Goal: Download file/media

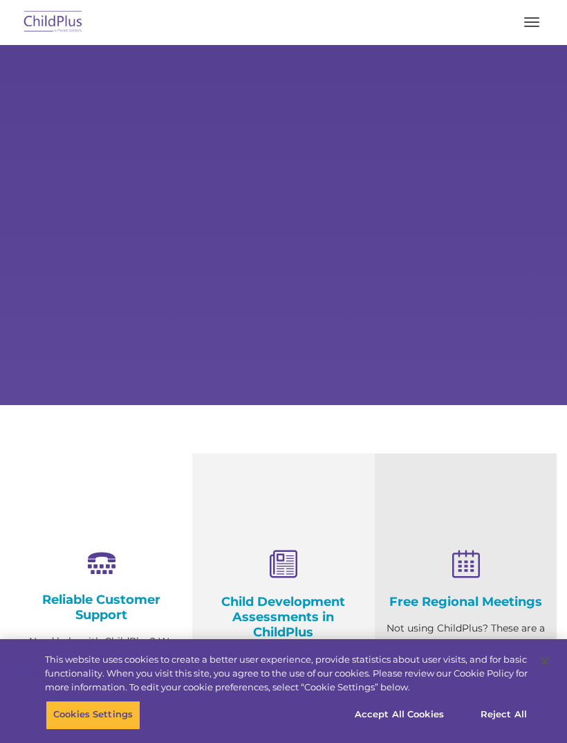
type input ""
select select "MEDIUM"
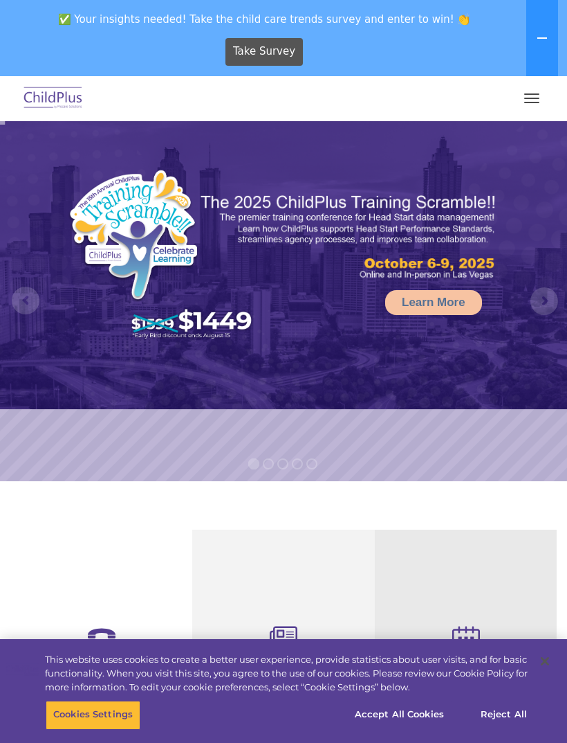
click at [543, 104] on button "button" at bounding box center [532, 98] width 29 height 22
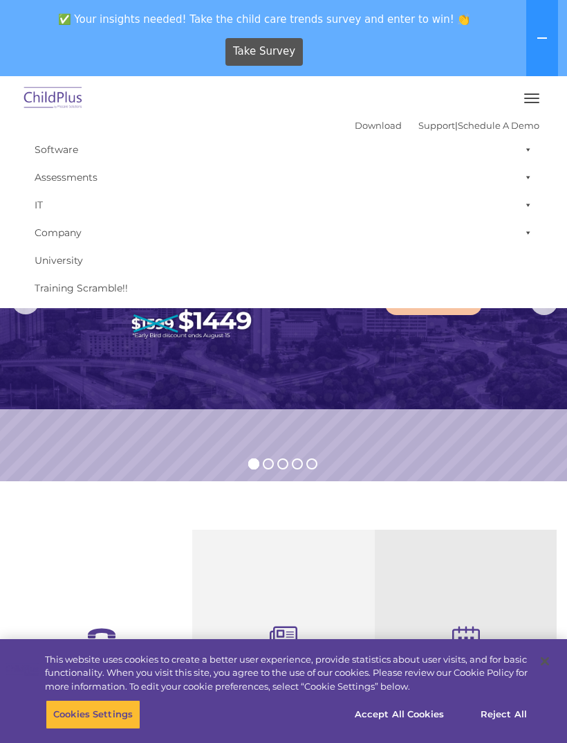
click at [539, 38] on icon at bounding box center [543, 37] width 10 height 1
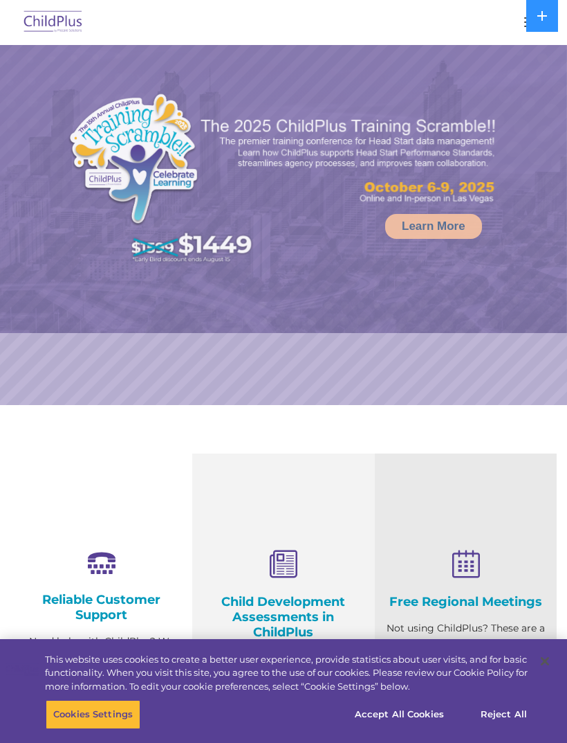
select select "MEDIUM"
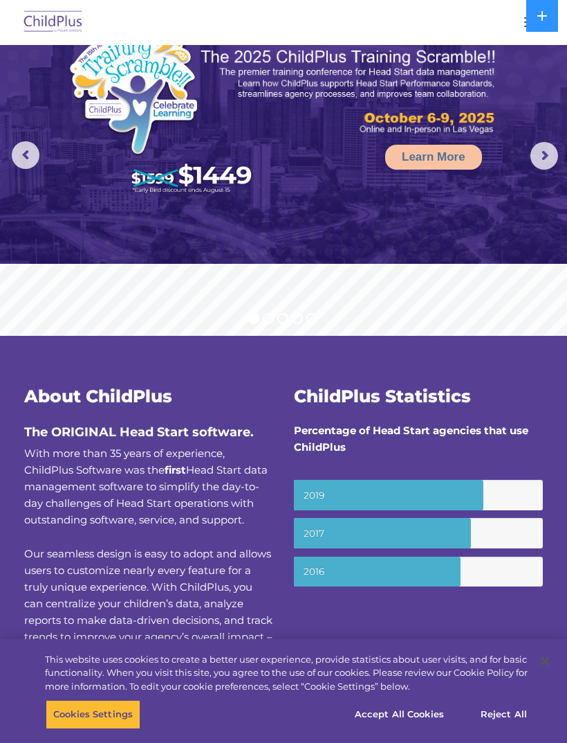
click at [531, 24] on button at bounding box center [543, 16] width 32 height 32
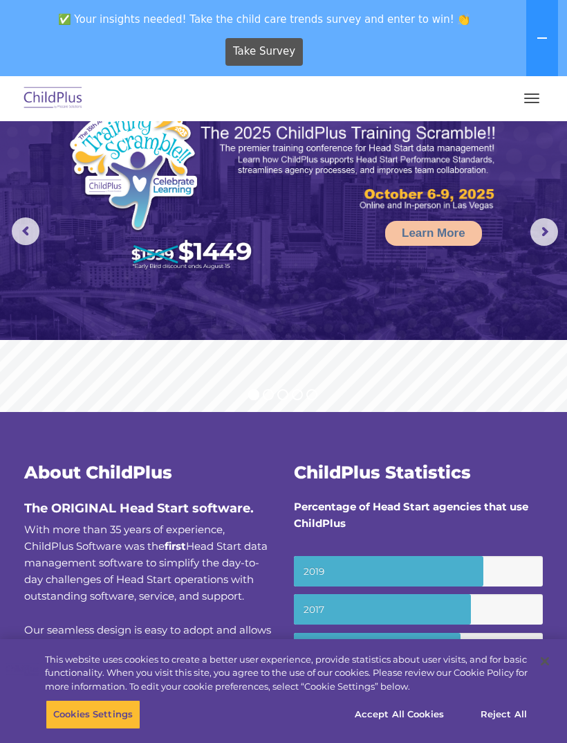
click at [522, 107] on button "button" at bounding box center [532, 98] width 29 height 22
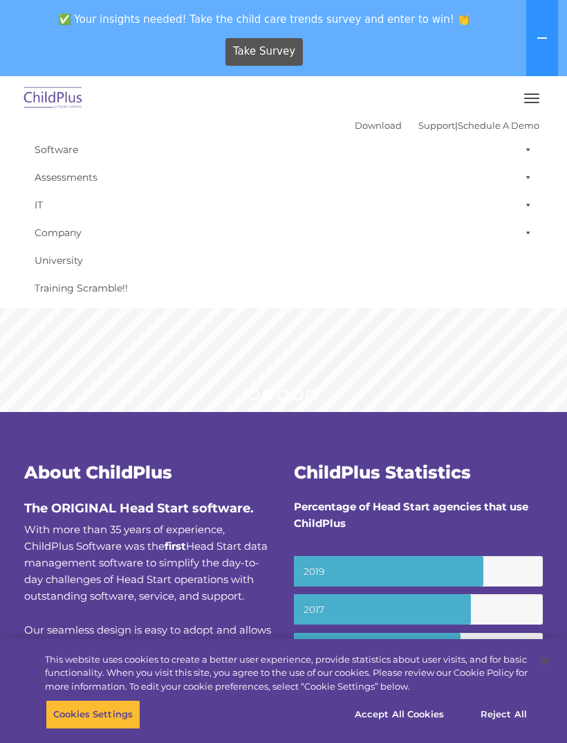
click at [529, 103] on button "button" at bounding box center [532, 98] width 29 height 22
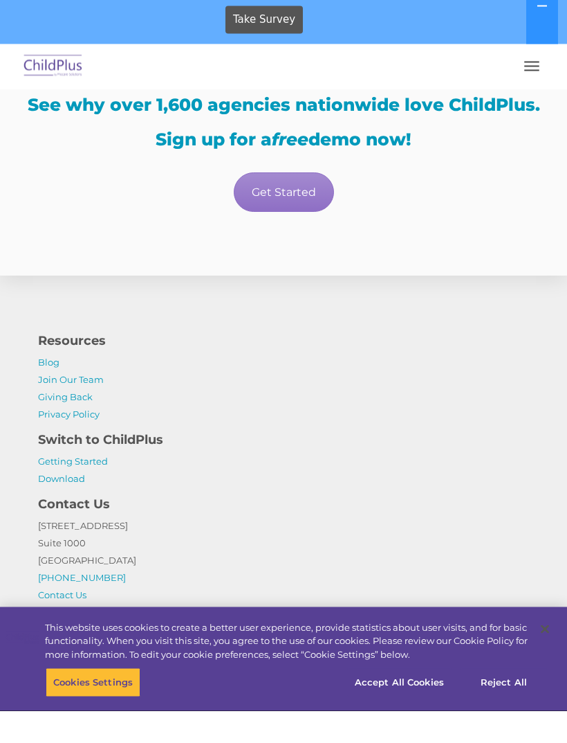
scroll to position [2641, 0]
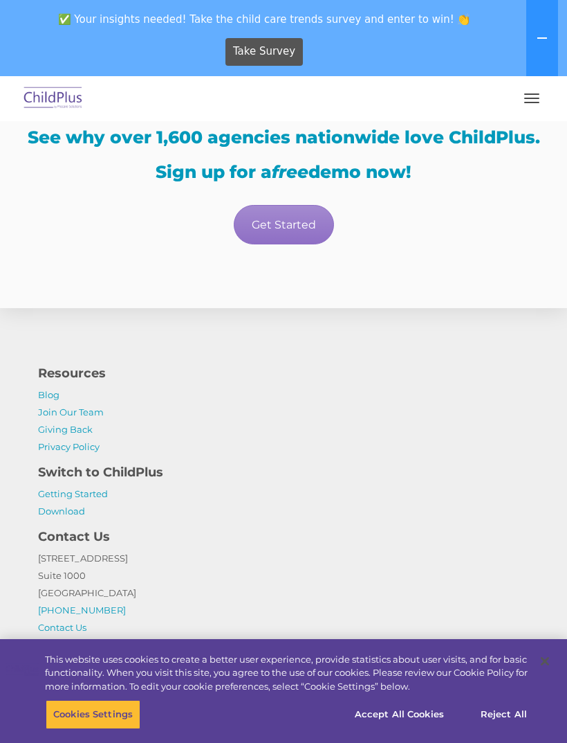
click at [531, 162] on div "See why over 1,600 agencies nationwide love ChildPlus. Sign up for a free demo …" at bounding box center [283, 155] width 519 height 52
click at [71, 516] on link "Download" at bounding box center [61, 510] width 47 height 11
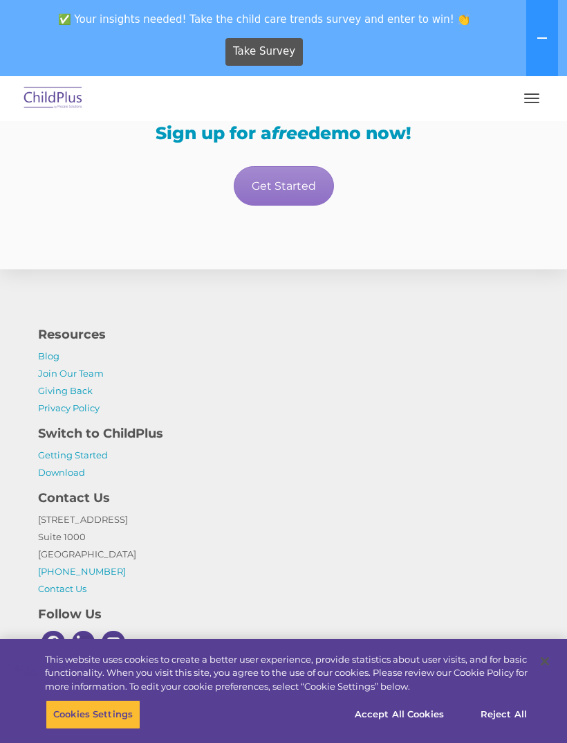
scroll to position [2686, 0]
